Goal: Information Seeking & Learning: Learn about a topic

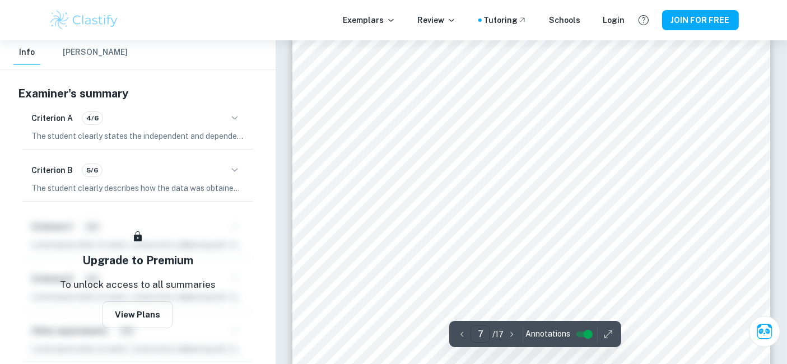
scroll to position [4989, 0]
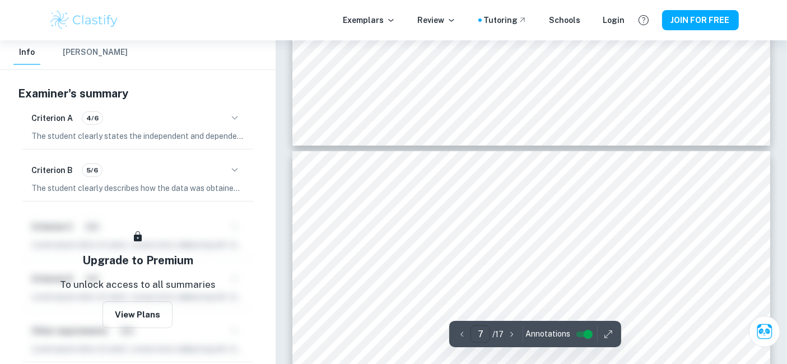
type input "8"
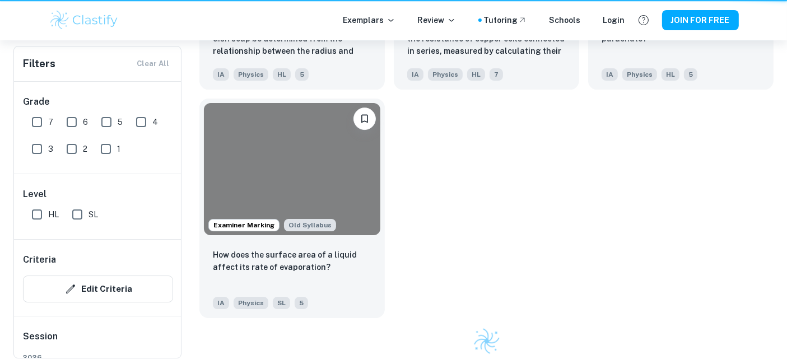
scroll to position [322, 0]
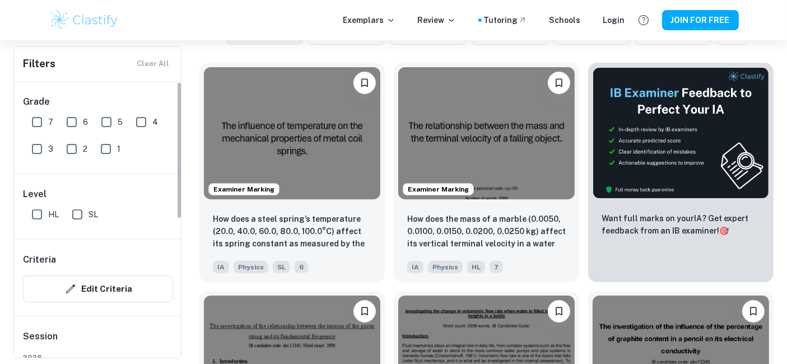
click at [71, 117] on input "6" at bounding box center [72, 122] width 22 height 22
checkbox input "true"
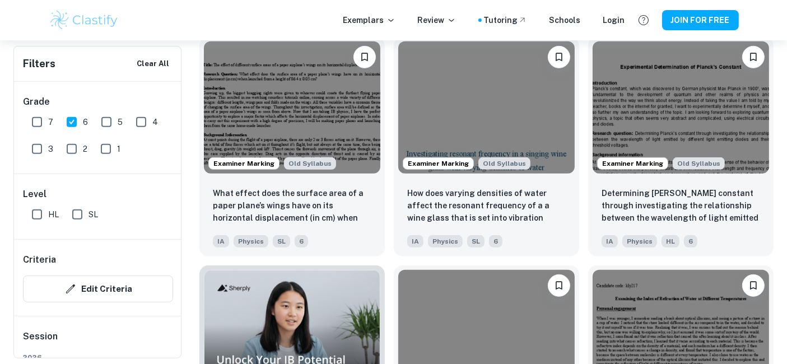
scroll to position [604, 0]
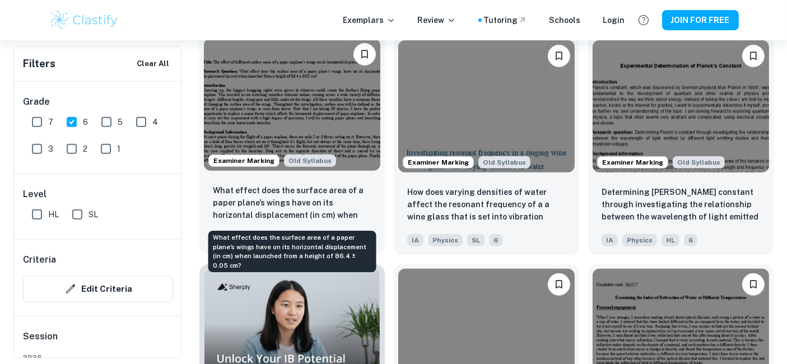
click at [317, 218] on p "What effect does the surface area of a paper plane’s wings have on its horizont…" at bounding box center [292, 203] width 159 height 38
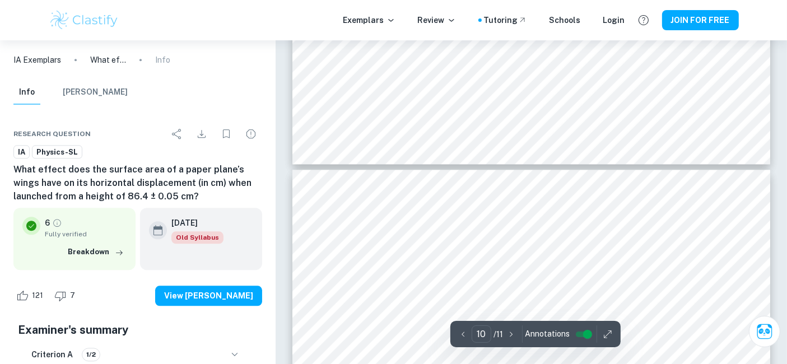
type input "11"
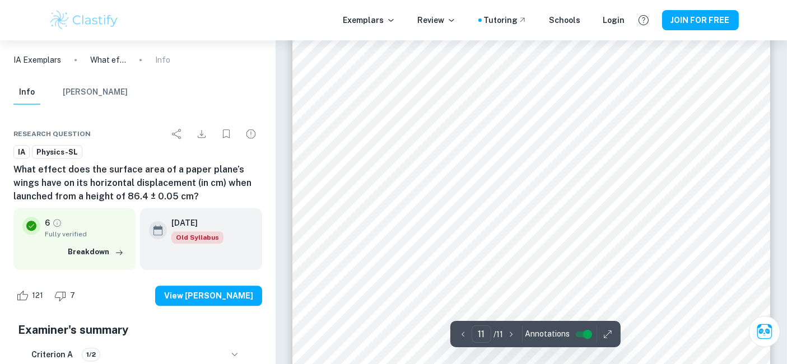
scroll to position [7418, 0]
